Goal: Find contact information: Find contact information

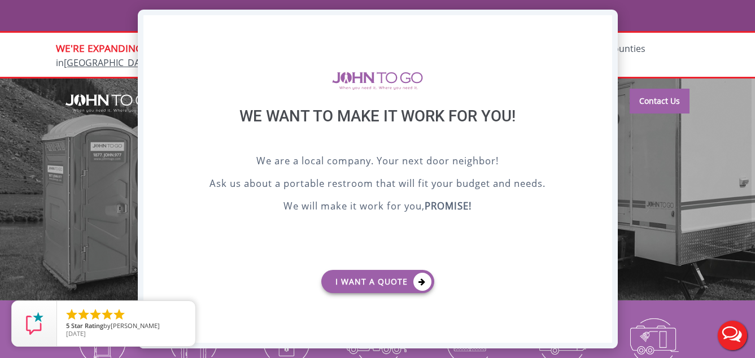
click at [597, 25] on div "X" at bounding box center [602, 24] width 17 height 19
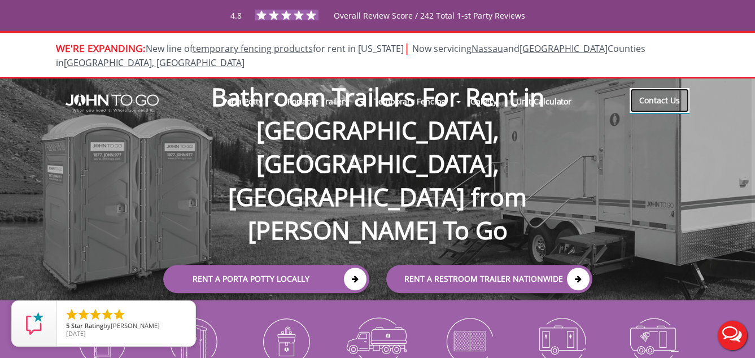
click at [669, 93] on link "Contact Us" at bounding box center [659, 100] width 60 height 25
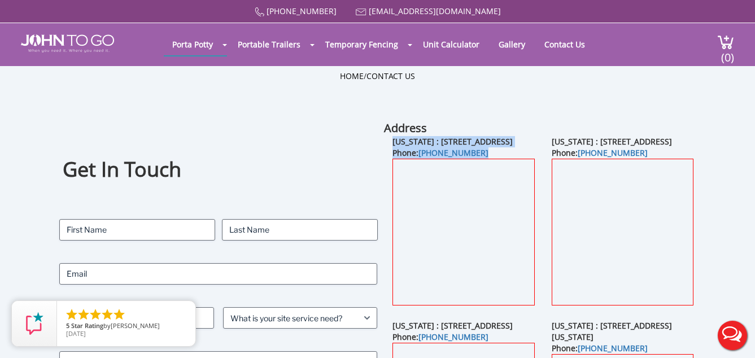
drag, startPoint x: 483, startPoint y: 161, endPoint x: 389, endPoint y: 142, distance: 95.6
click at [389, 142] on div "[US_STATE] : [STREET_ADDRESS] Phone: [PHONE_NUMBER]" at bounding box center [463, 228] width 159 height 184
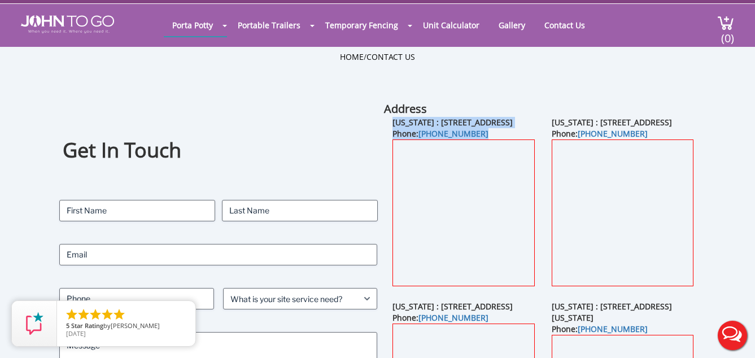
copy div "[US_STATE] : [STREET_ADDRESS] Phone: [PHONE_NUMBER]"
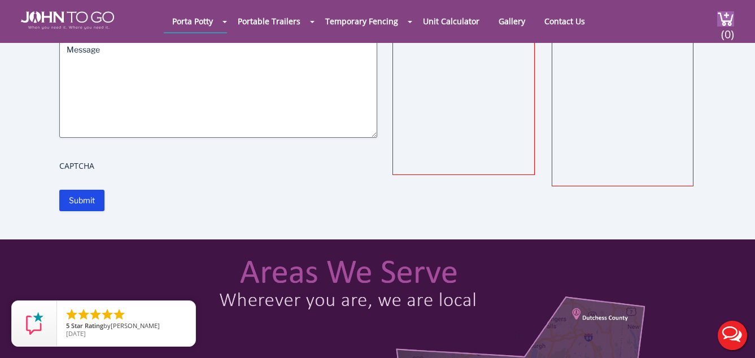
scroll to position [273, 0]
